Goal: Task Accomplishment & Management: Manage account settings

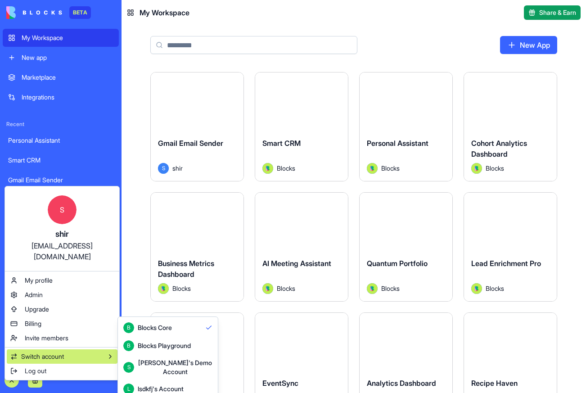
click at [164, 361] on div "Shelly's Demo Account" at bounding box center [175, 367] width 75 height 18
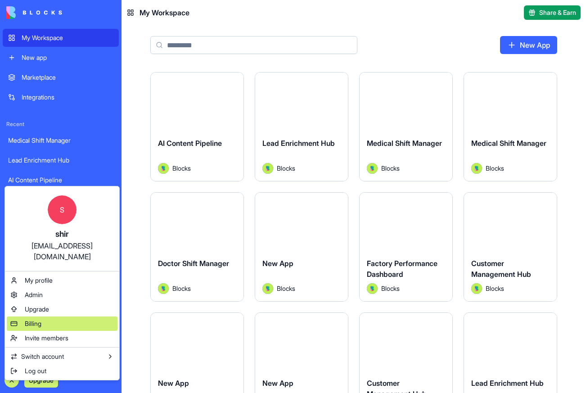
click at [41, 319] on span "Billing" at bounding box center [33, 323] width 17 height 9
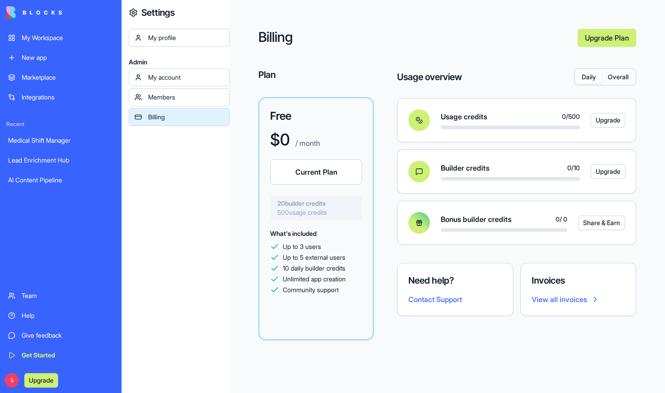
click at [585, 72] on button "Overall" at bounding box center [617, 77] width 33 height 13
